Goal: Information Seeking & Learning: Learn about a topic

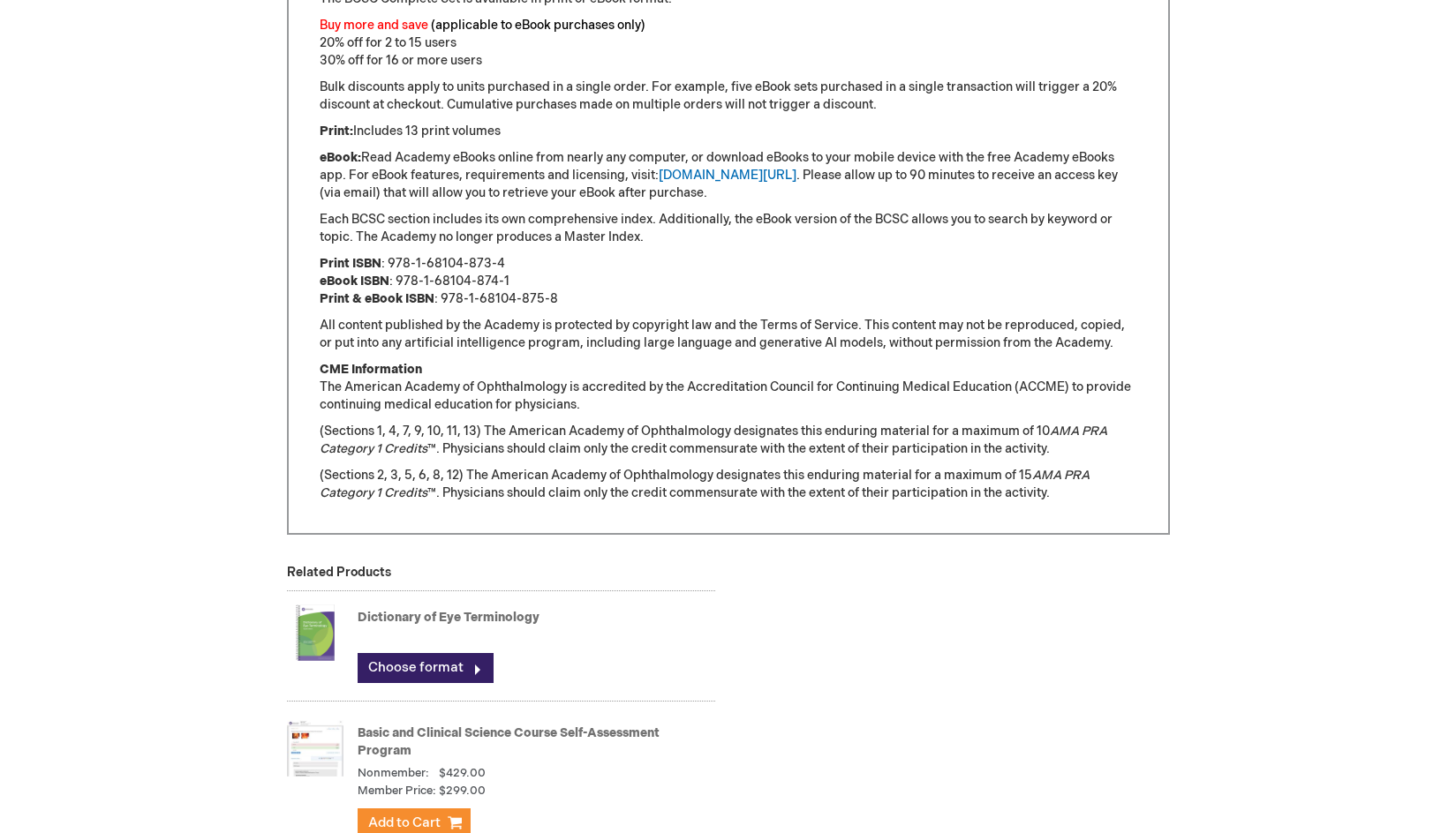
scroll to position [1588, 0]
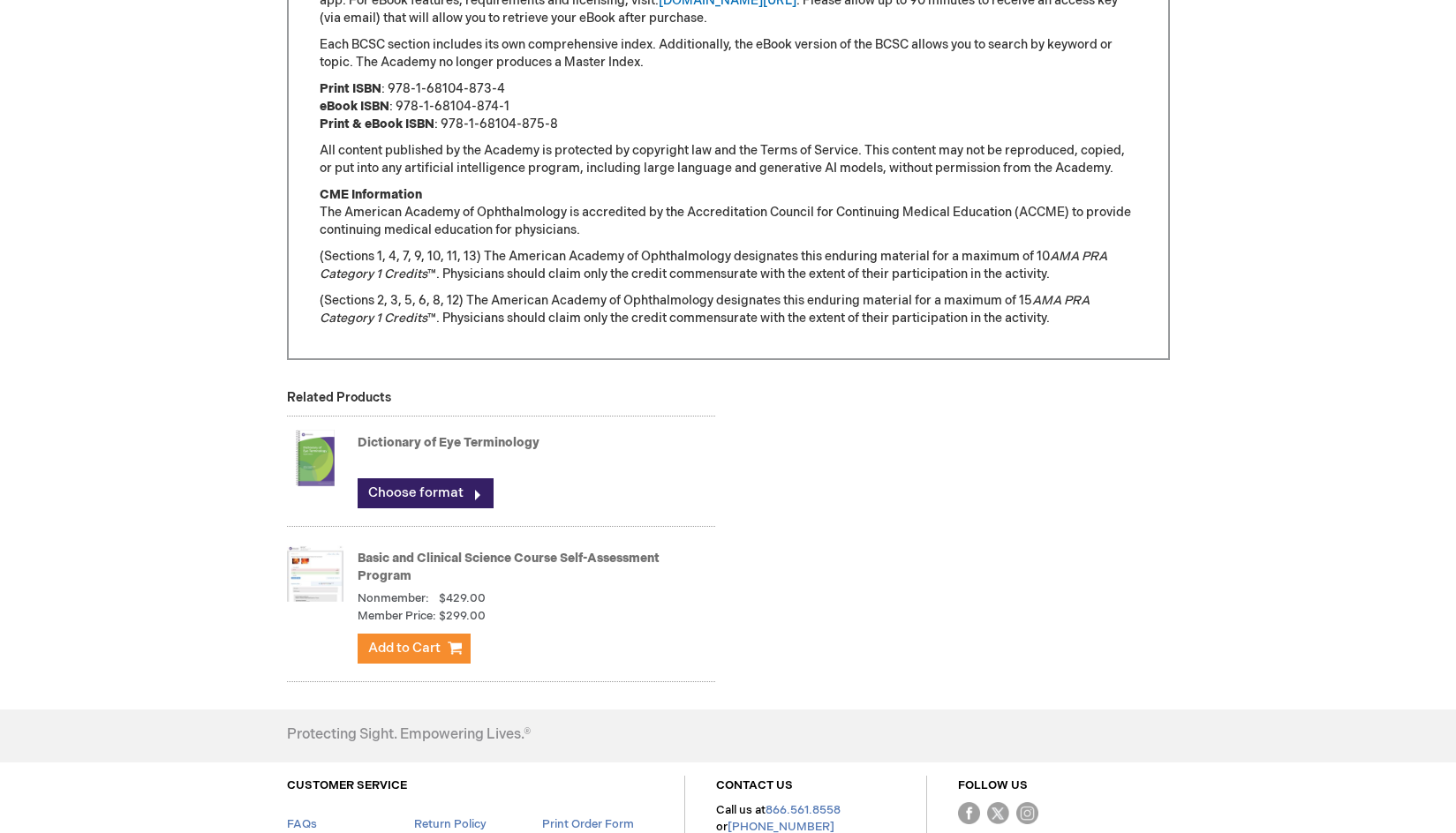
click at [345, 580] on div "Basic and Clinical Science Course Self-Assessment Program Nonmember: $429.00 Me…" at bounding box center [500, 607] width 428 height 150
drag, startPoint x: 413, startPoint y: 579, endPoint x: 343, endPoint y: 544, distance: 78.3
click at [343, 544] on div "Basic and Clinical Science Course Self-Assessment Program Nonmember: $429.00 Me…" at bounding box center [500, 607] width 428 height 150
click at [386, 572] on link "Basic and Clinical Science Course Self-Assessment Program" at bounding box center [508, 567] width 302 height 33
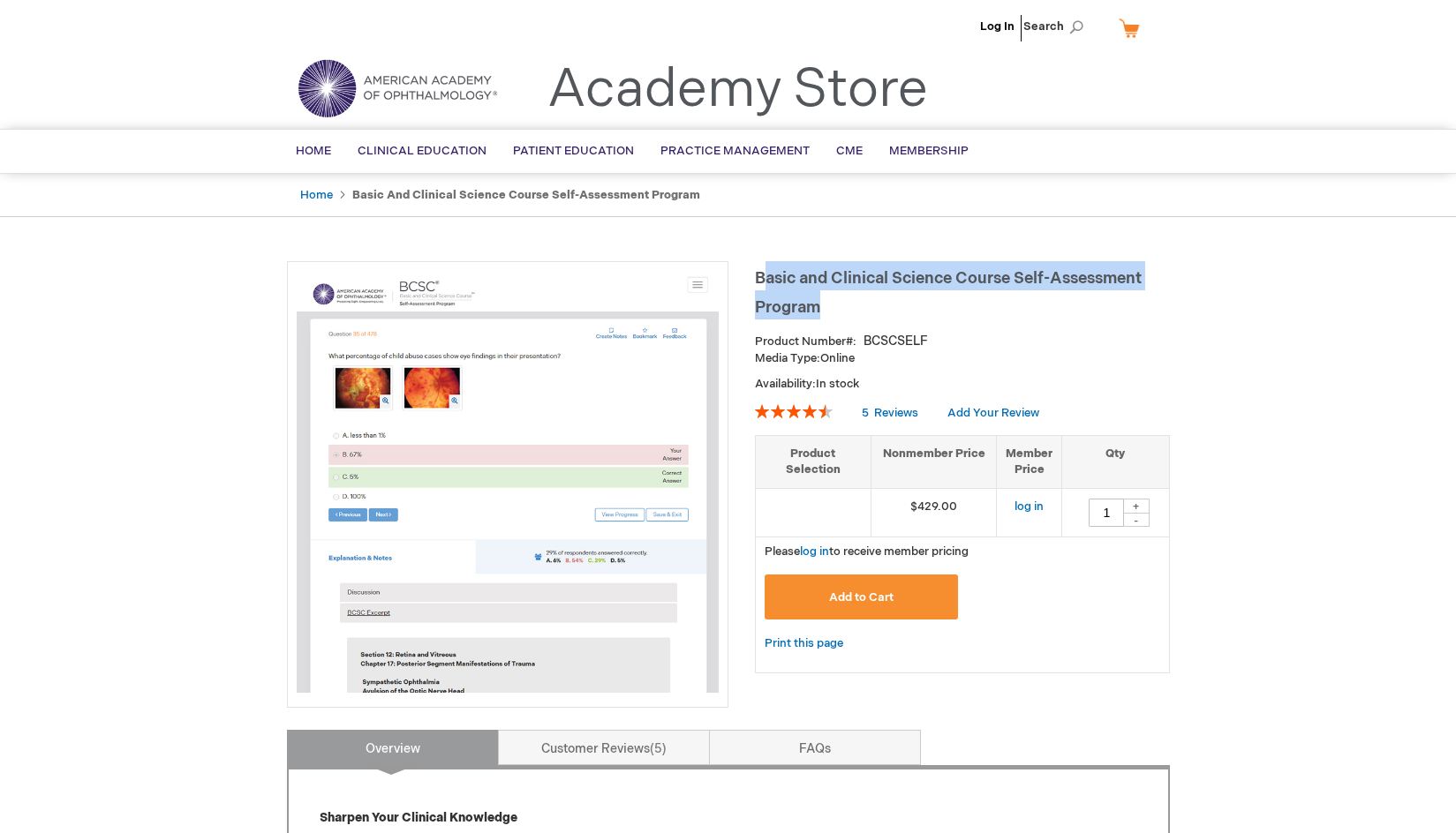
drag, startPoint x: 819, startPoint y: 309, endPoint x: 767, endPoint y: 268, distance: 66.2
click at [767, 268] on h1 "Basic and Clinical Science Course Self-Assessment Program" at bounding box center [962, 290] width 415 height 58
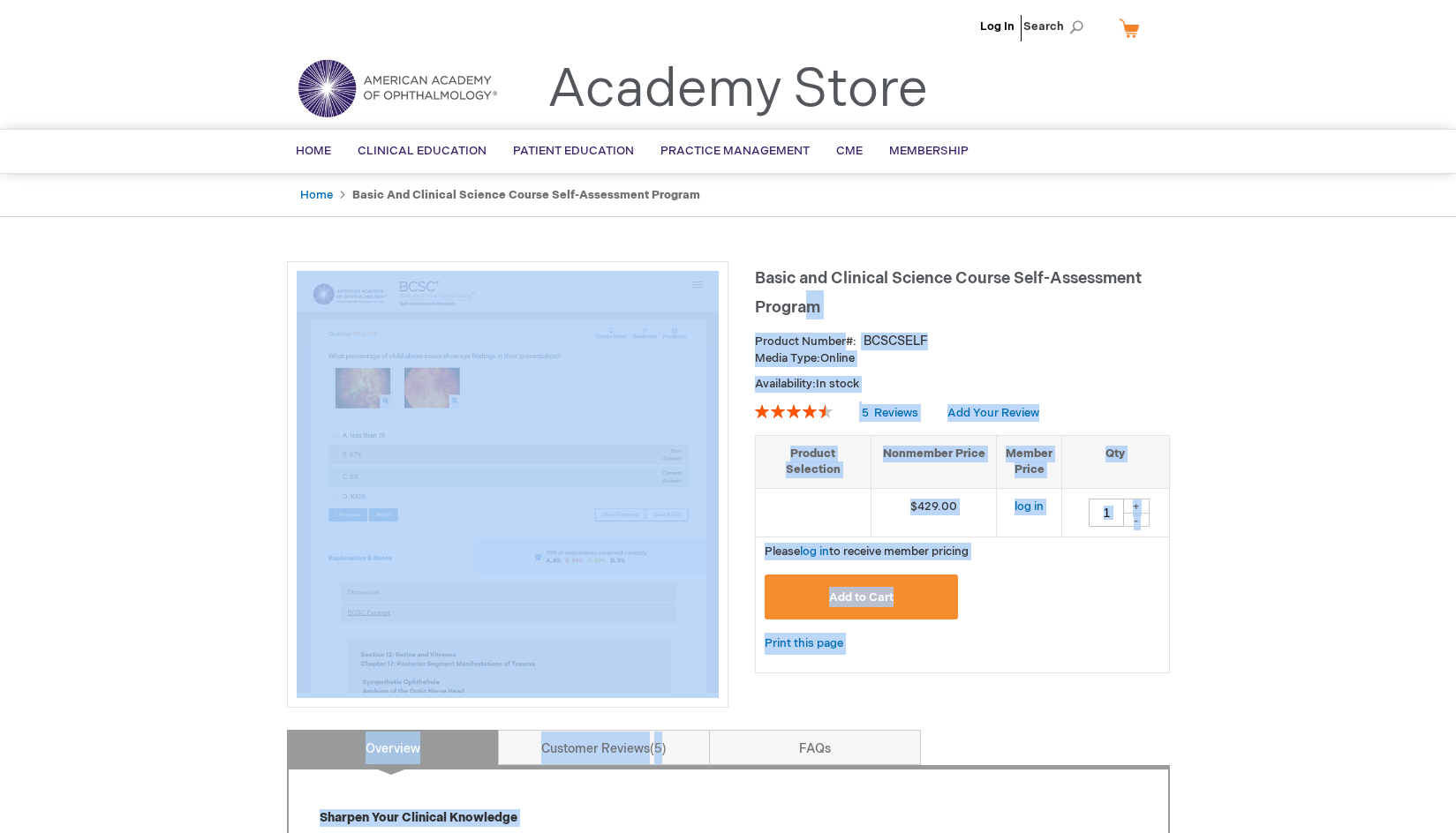
drag, startPoint x: 753, startPoint y: 271, endPoint x: 808, endPoint y: 298, distance: 61.3
click at [832, 312] on h1 "Basic and Clinical Science Course Self-Assessment Program" at bounding box center [962, 290] width 415 height 58
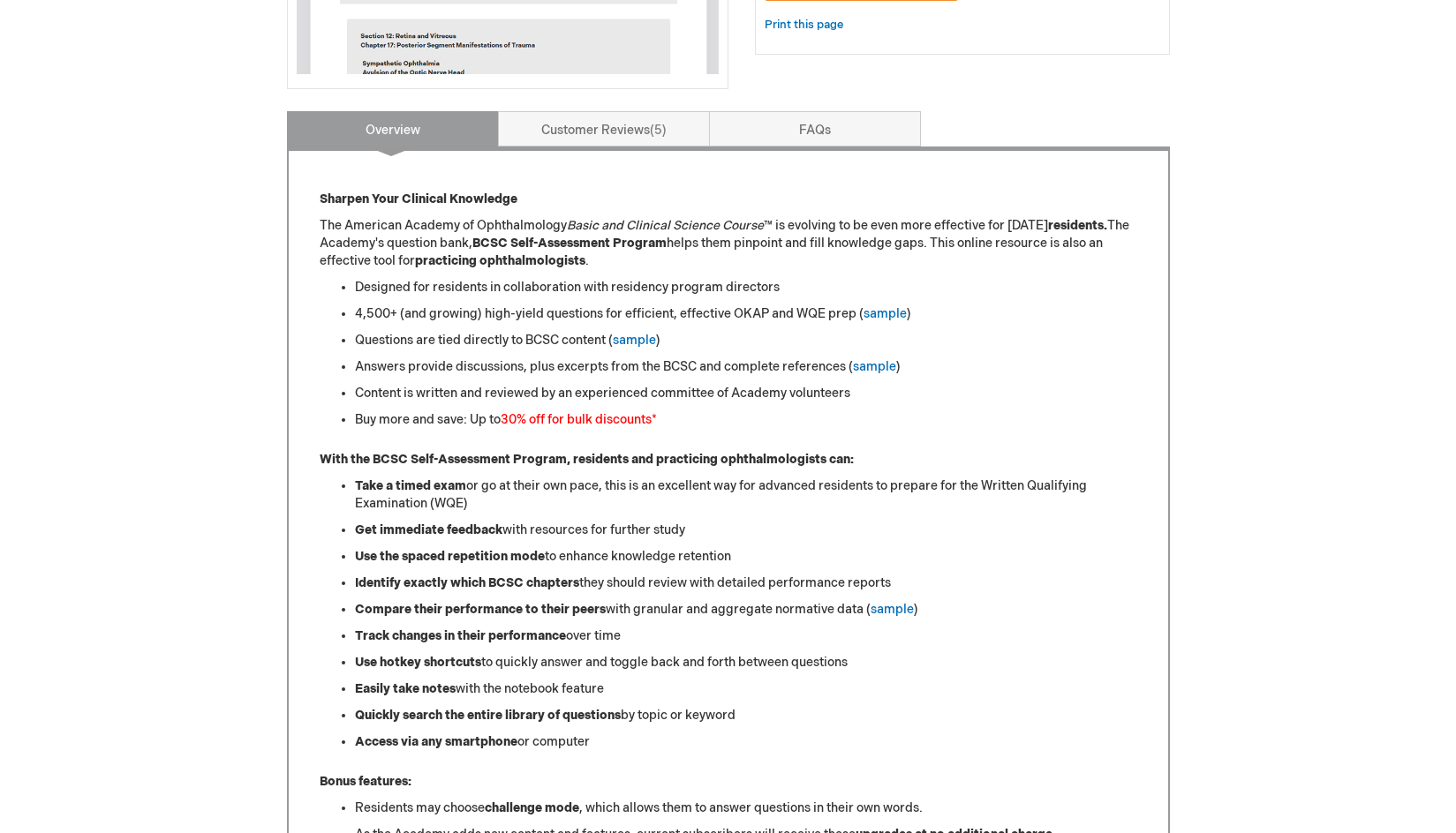
scroll to position [618, 0]
click at [881, 315] on link "sample" at bounding box center [884, 314] width 43 height 15
click at [883, 367] on link "sample" at bounding box center [873, 367] width 43 height 15
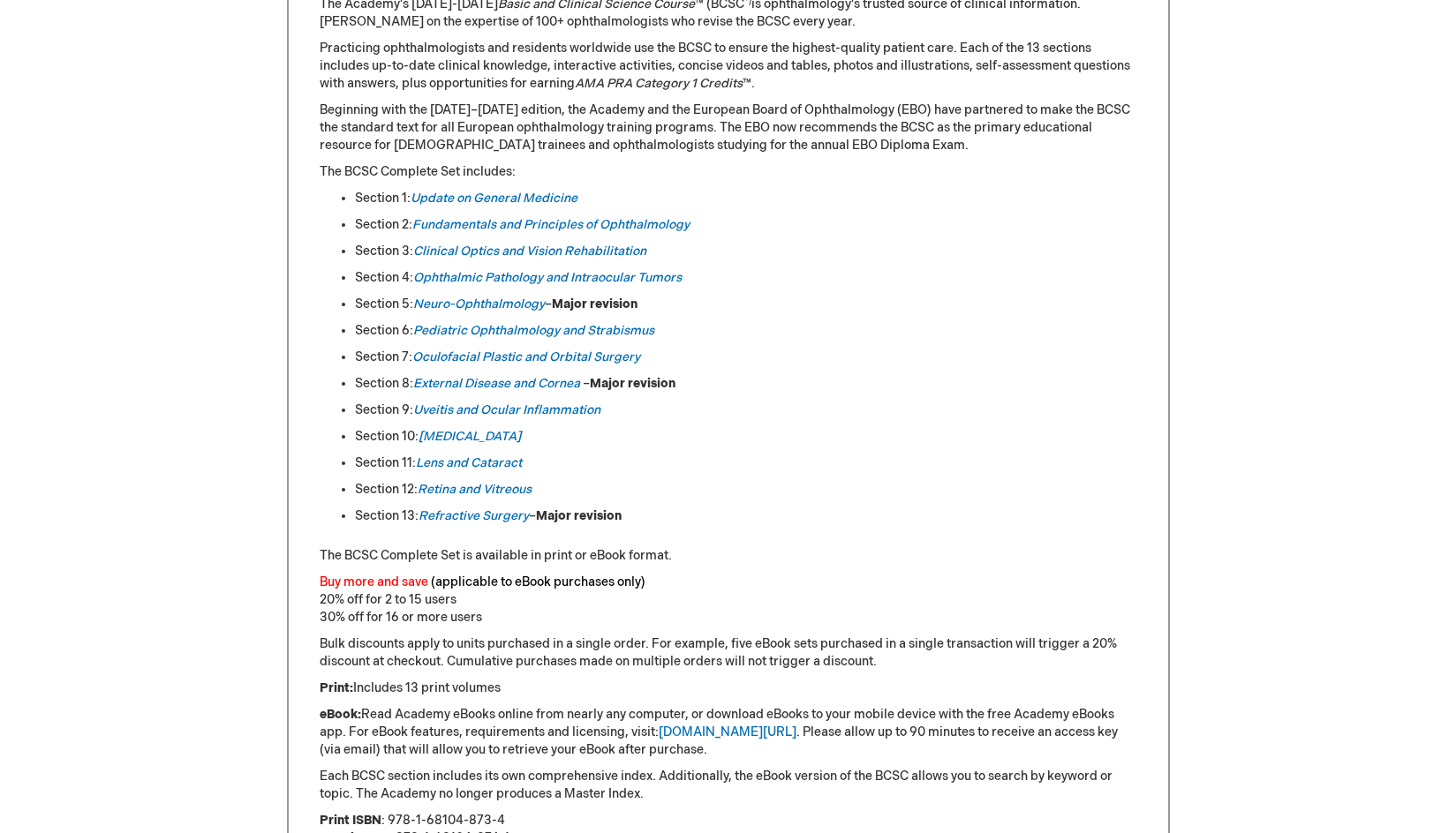
scroll to position [793, 0]
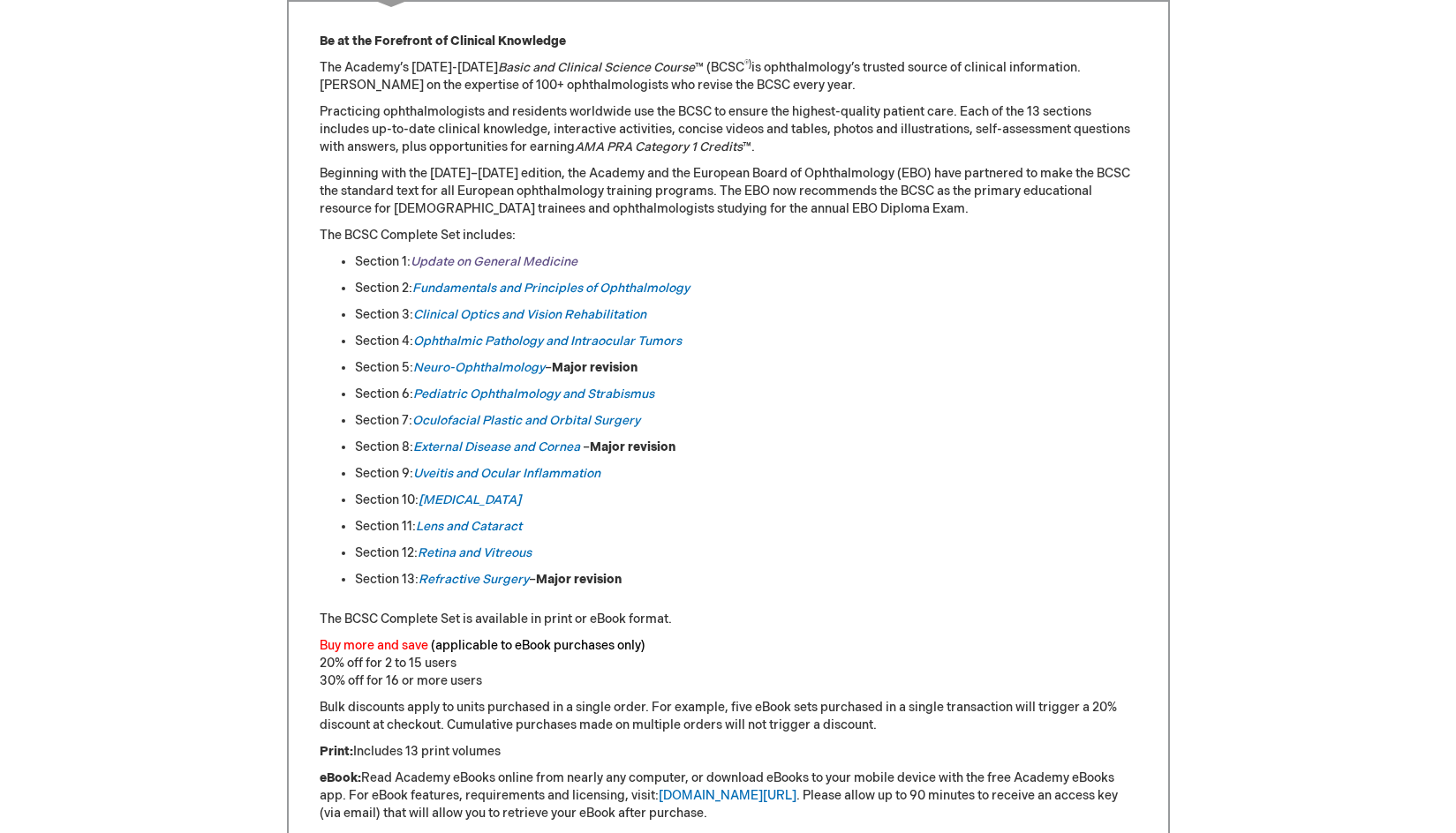
click at [486, 258] on link "Update on General Medicine" at bounding box center [493, 261] width 167 height 15
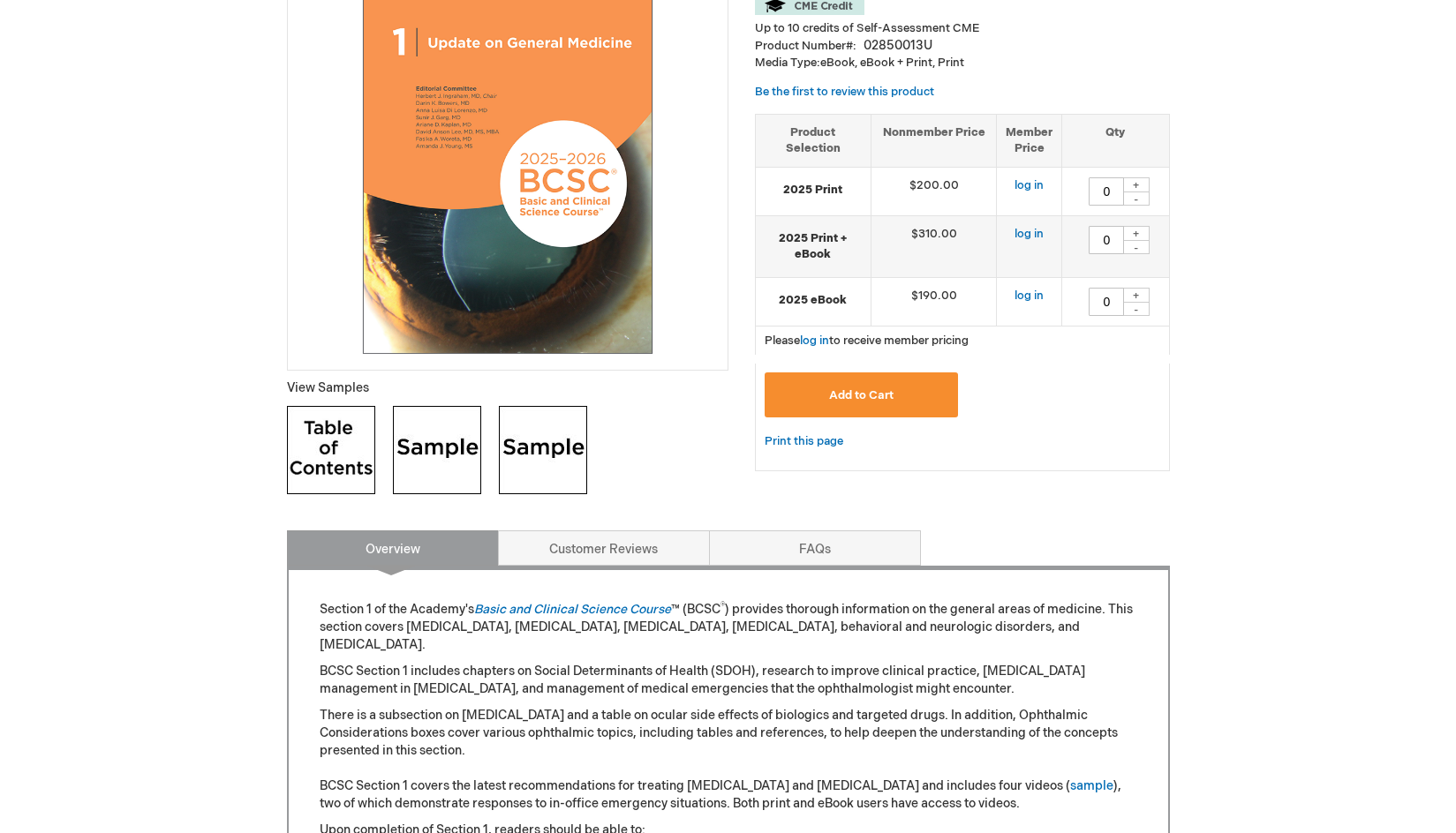
scroll to position [441, 0]
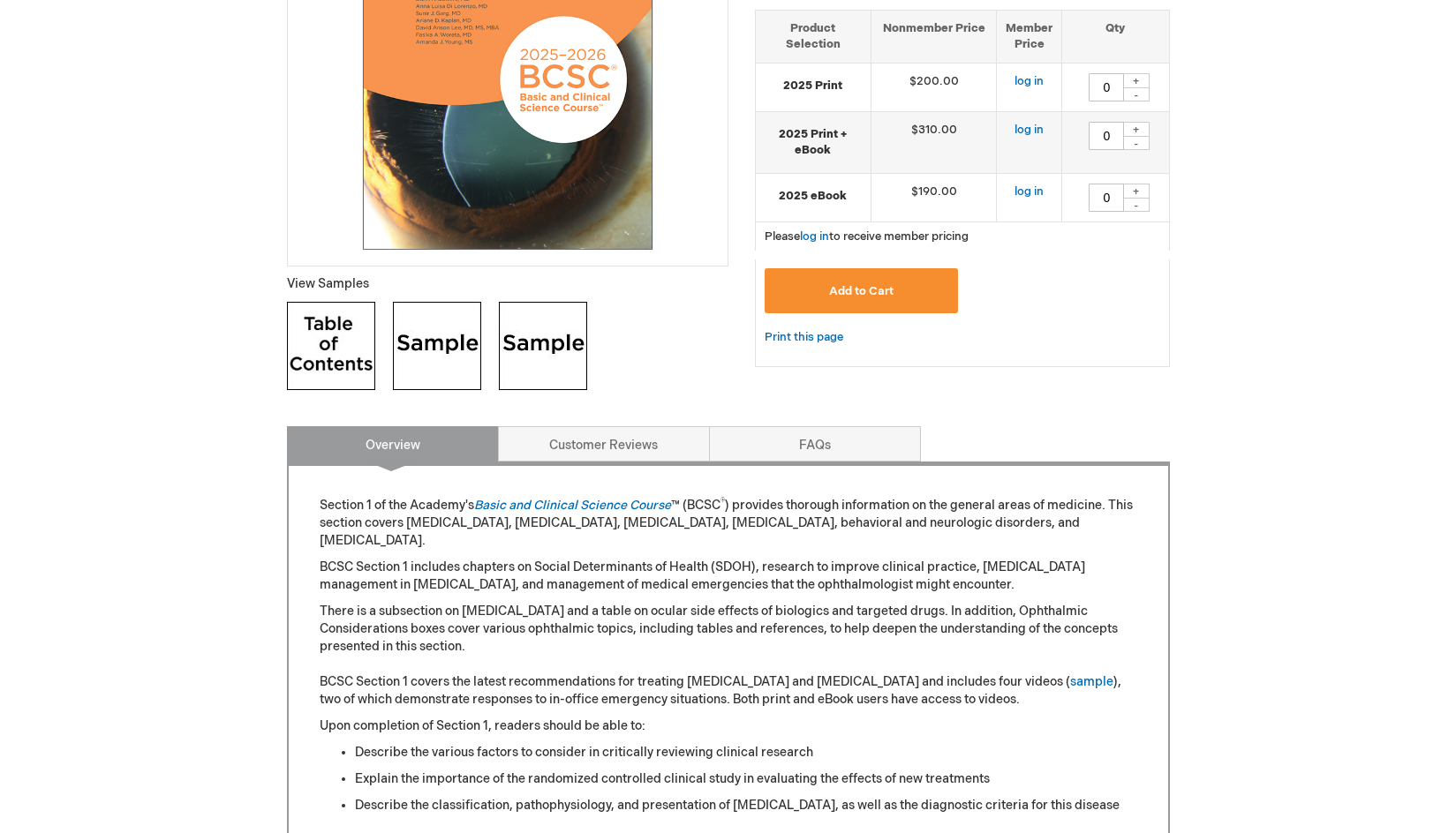
click at [432, 332] on img at bounding box center [437, 346] width 88 height 88
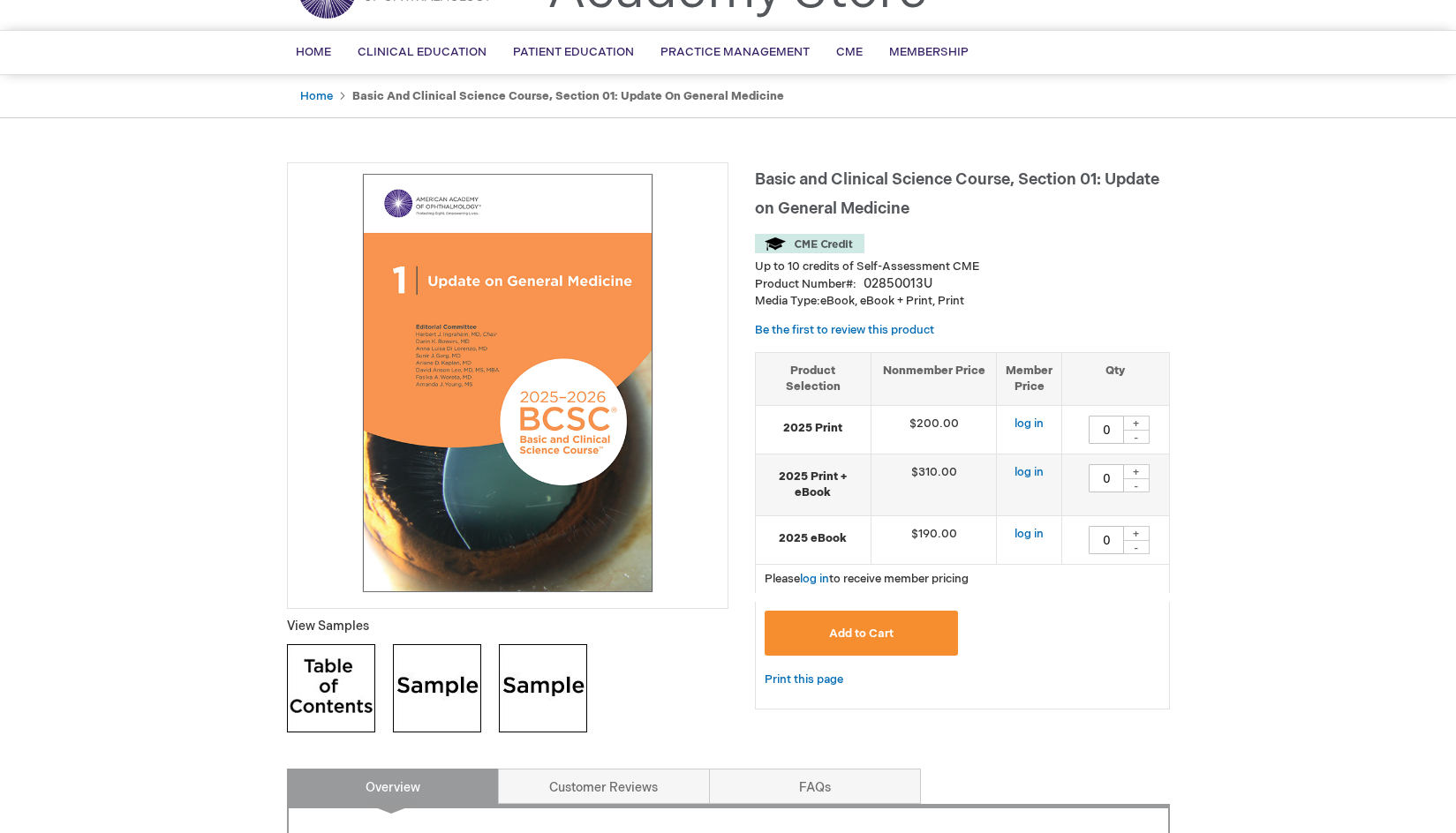
scroll to position [0, 0]
